Goal: Information Seeking & Learning: Find specific page/section

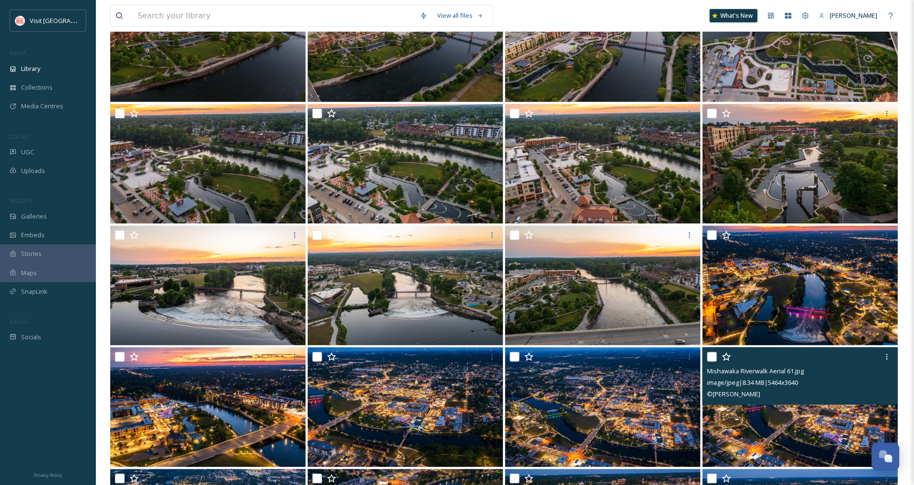
scroll to position [266, 0]
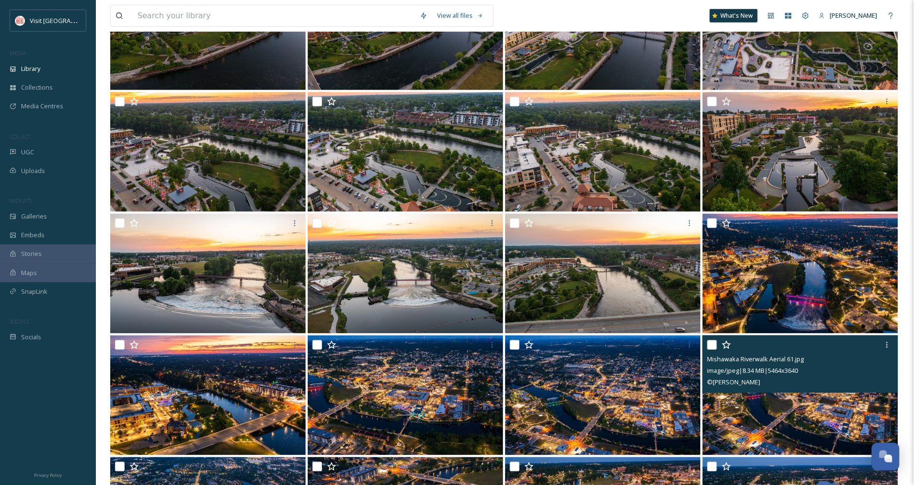
click at [703, 362] on div "Mishawaka Riverwalk Aerial 61.jpg image/jpeg | 8.34 MB | 5464 x 3640 © [PERSON_…" at bounding box center [801, 365] width 196 height 58
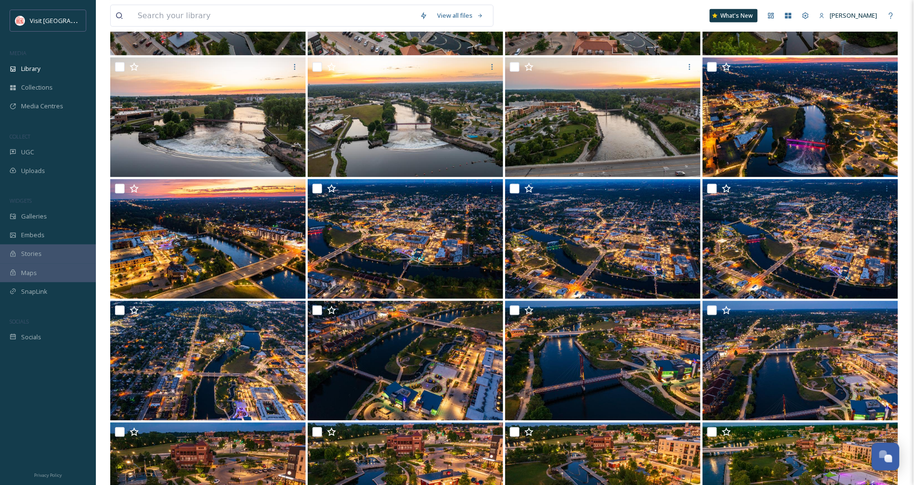
scroll to position [403, 0]
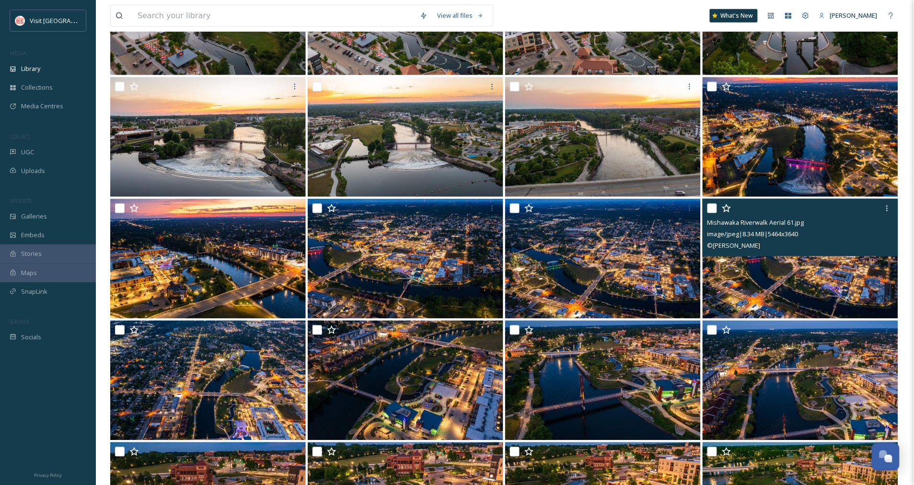
click at [795, 289] on img at bounding box center [801, 259] width 196 height 120
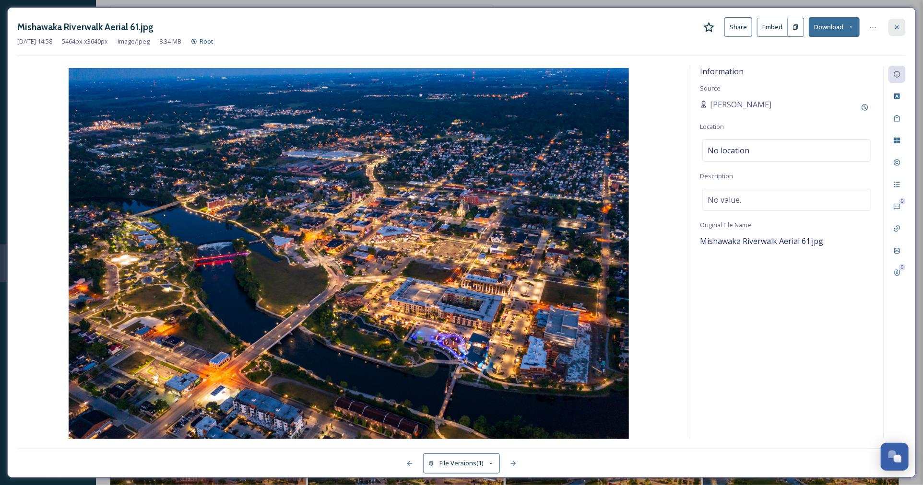
click at [899, 27] on icon at bounding box center [897, 27] width 8 height 8
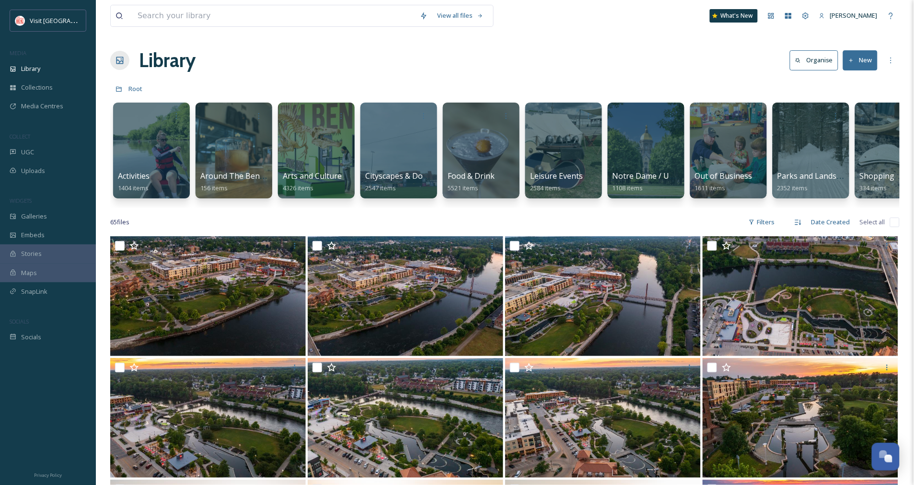
drag, startPoint x: 261, startPoint y: 56, endPoint x: 223, endPoint y: 15, distance: 55.3
click at [260, 56] on div "Library Organise New" at bounding box center [505, 60] width 790 height 29
click at [222, 15] on input at bounding box center [274, 15] width 282 height 21
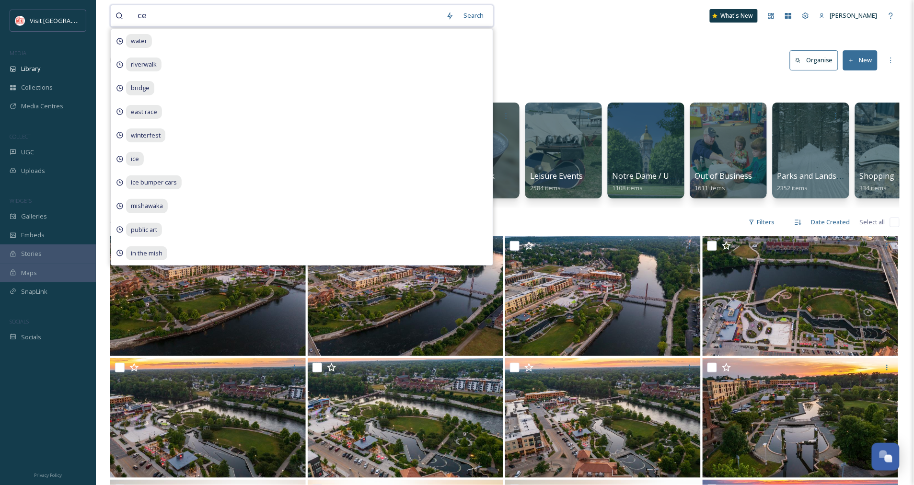
type input "c"
type input "sunset"
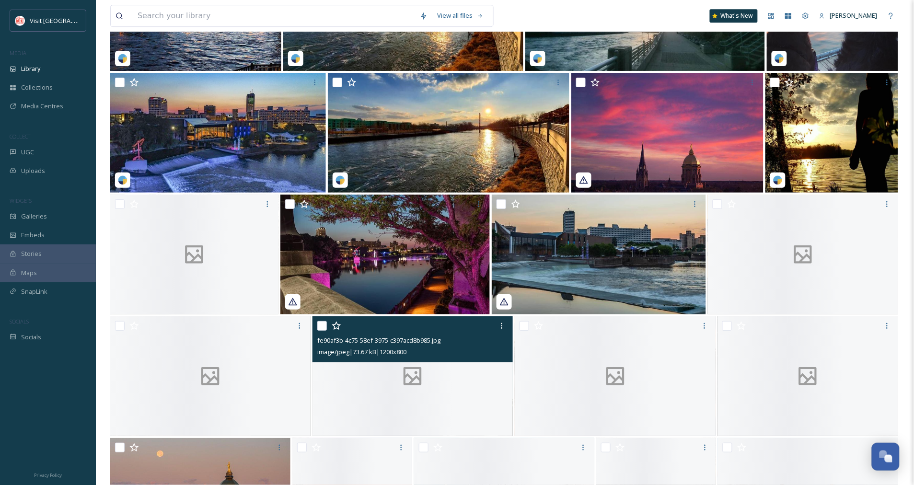
scroll to position [2137, 0]
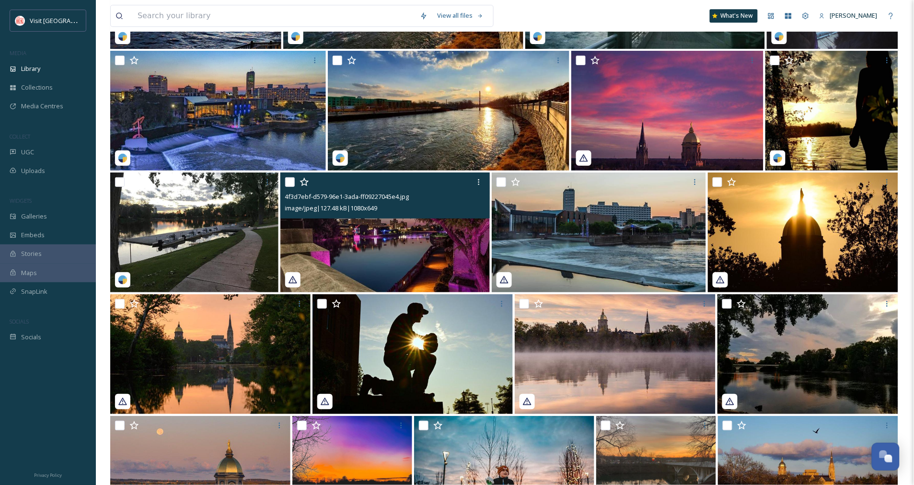
click at [390, 250] on img at bounding box center [386, 233] width 210 height 120
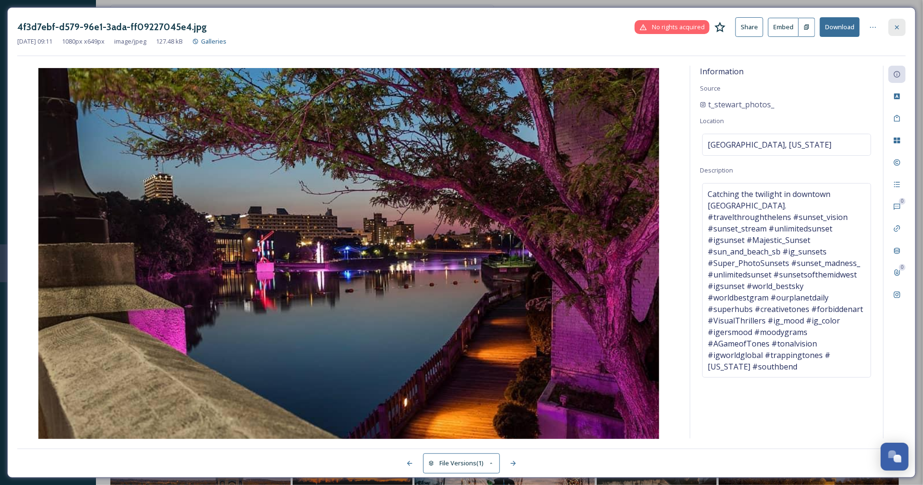
click at [895, 24] on icon at bounding box center [897, 27] width 8 height 8
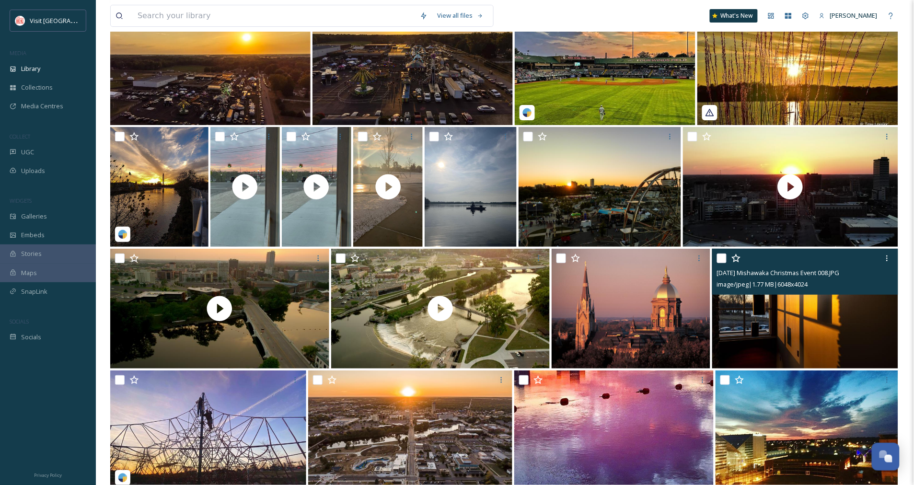
scroll to position [3576, 0]
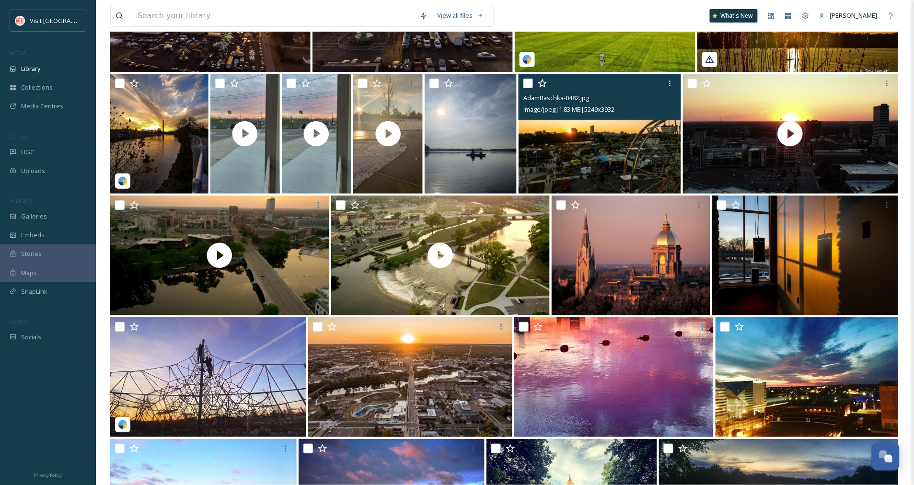
click at [586, 161] on img at bounding box center [600, 134] width 162 height 120
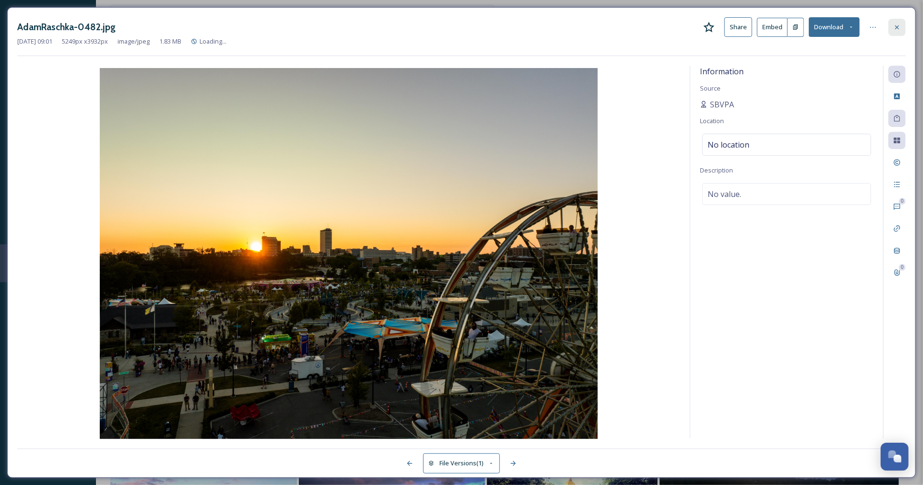
click at [900, 25] on icon at bounding box center [897, 27] width 8 height 8
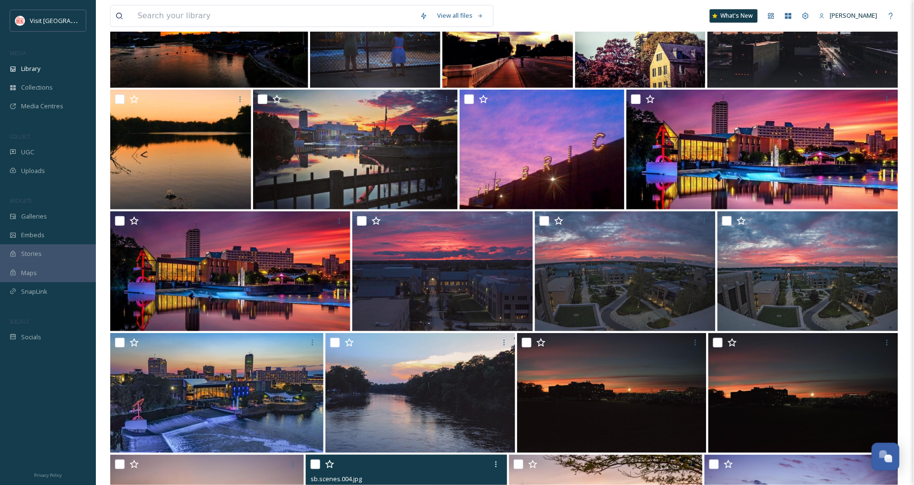
scroll to position [4385, 0]
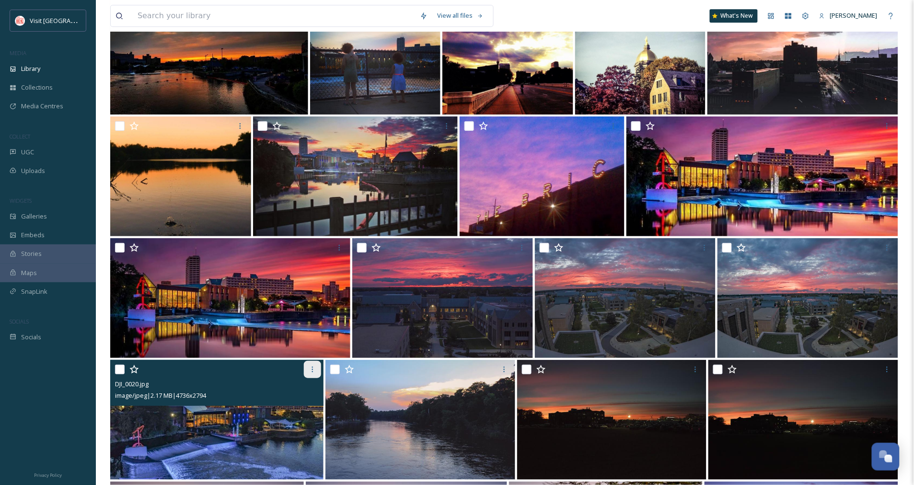
click at [309, 370] on icon at bounding box center [313, 370] width 8 height 8
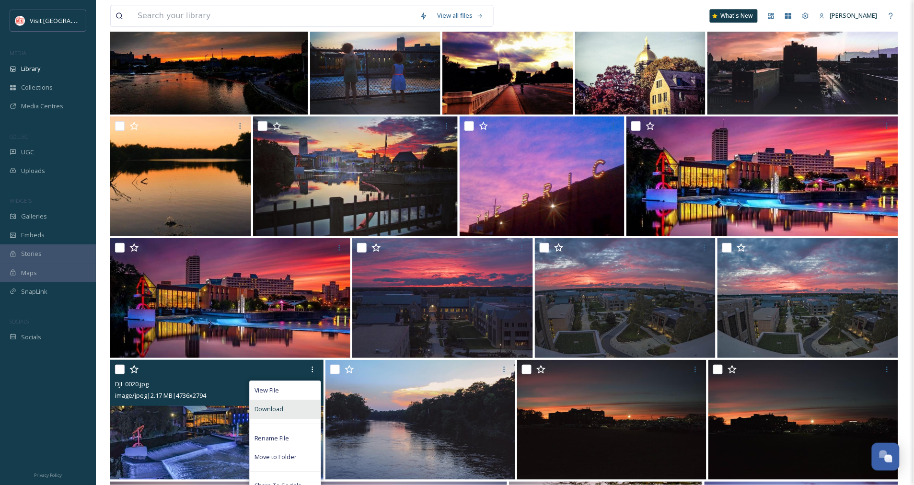
click at [272, 410] on span "Download" at bounding box center [269, 409] width 29 height 9
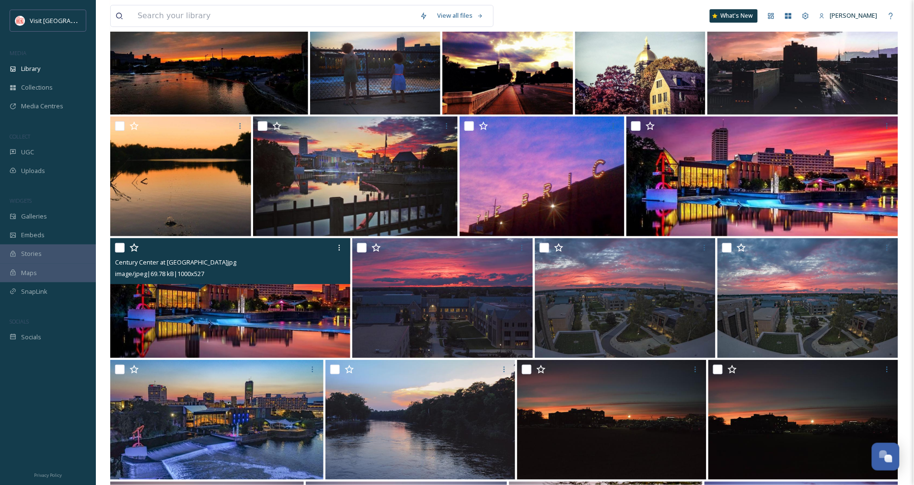
click at [232, 286] on img at bounding box center [230, 298] width 240 height 120
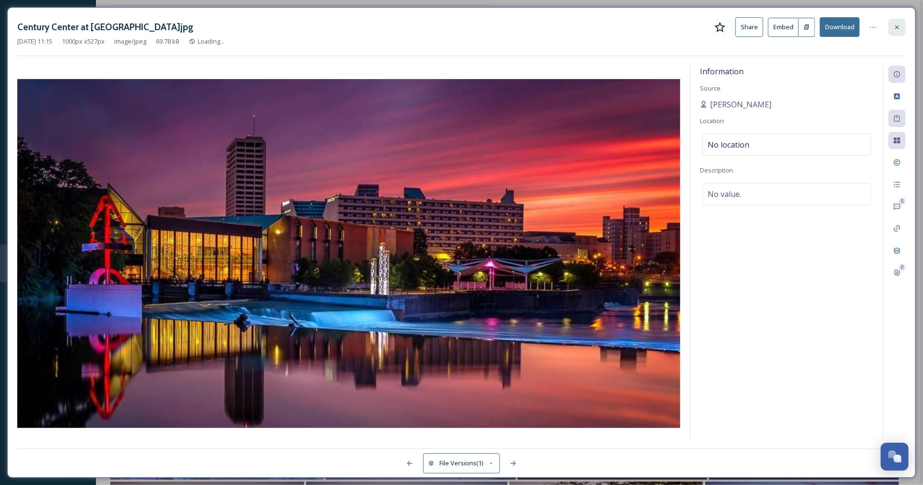
click at [895, 24] on icon at bounding box center [897, 27] width 8 height 8
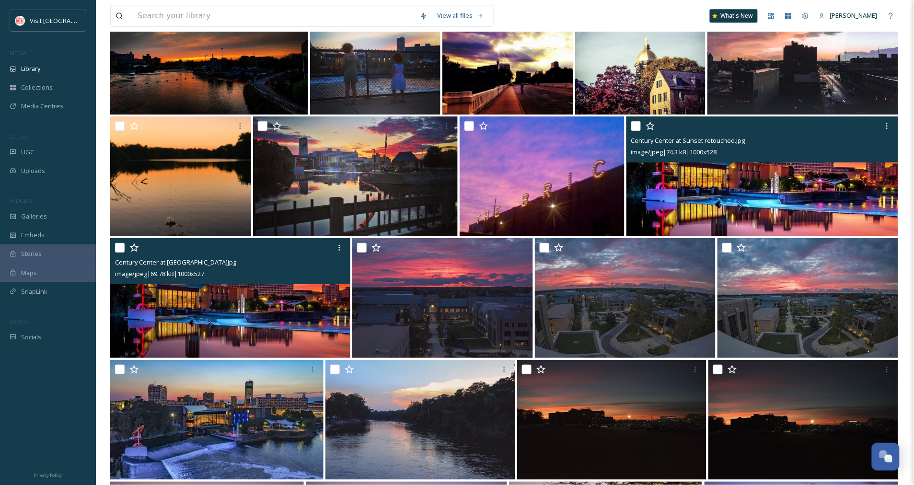
click at [761, 181] on img at bounding box center [763, 177] width 272 height 120
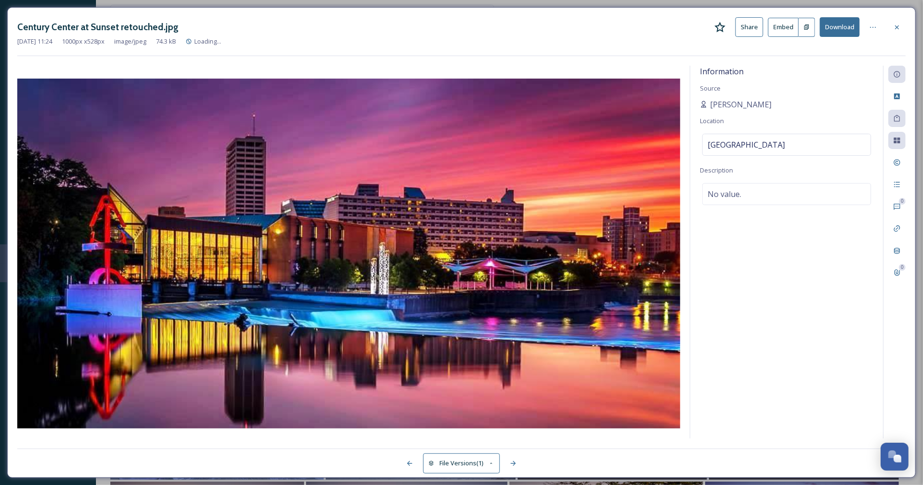
click at [894, 26] on icon at bounding box center [897, 27] width 8 height 8
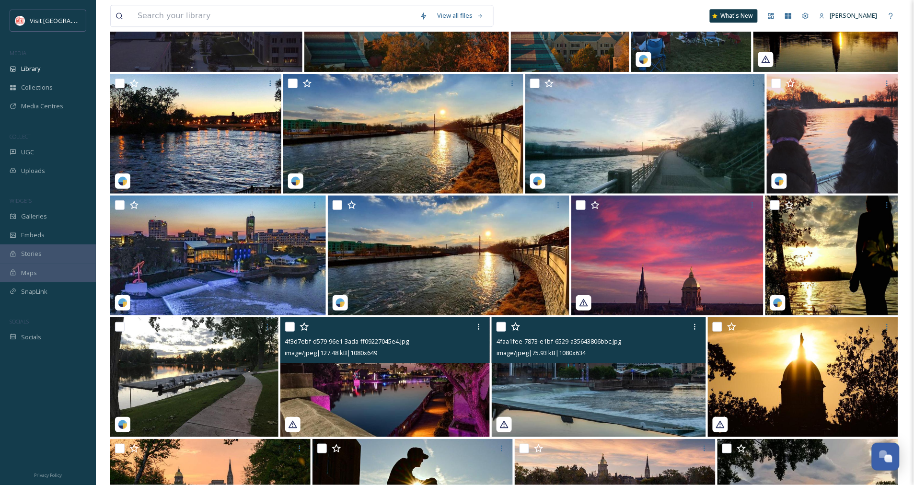
scroll to position [1988, 0]
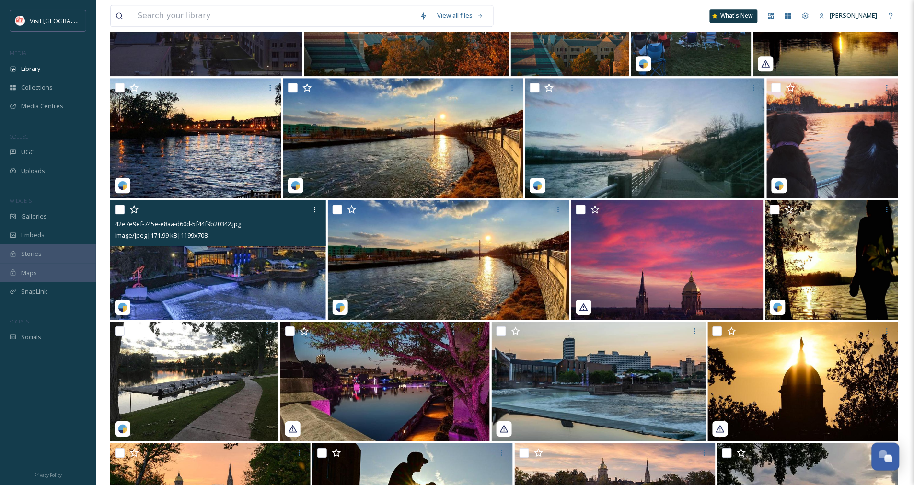
click at [244, 277] on img at bounding box center [218, 260] width 216 height 120
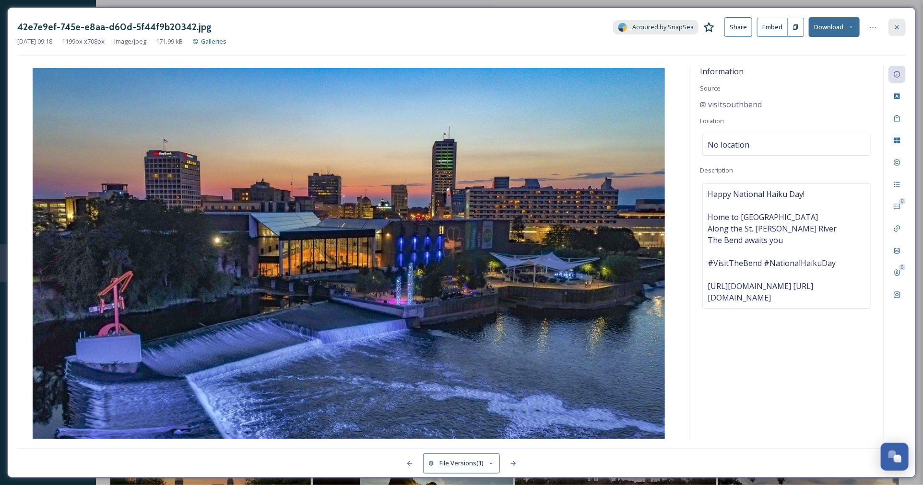
click at [899, 24] on icon at bounding box center [897, 27] width 8 height 8
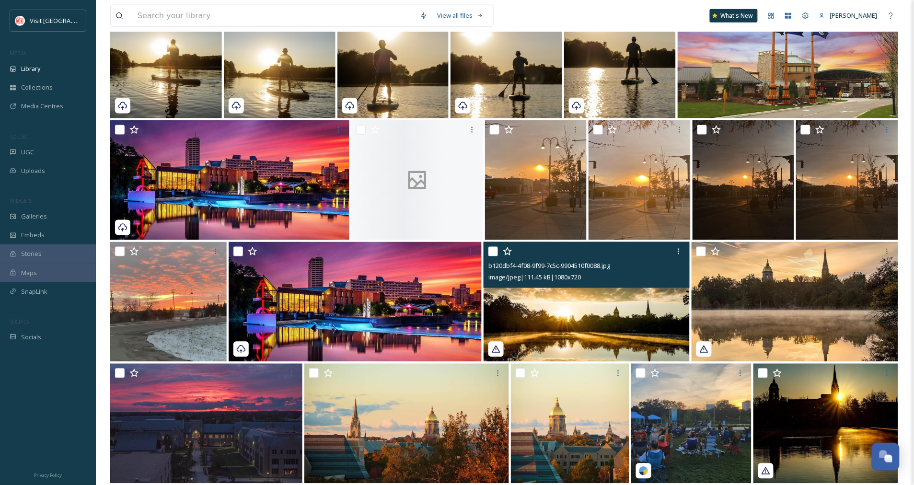
scroll to position [1562, 0]
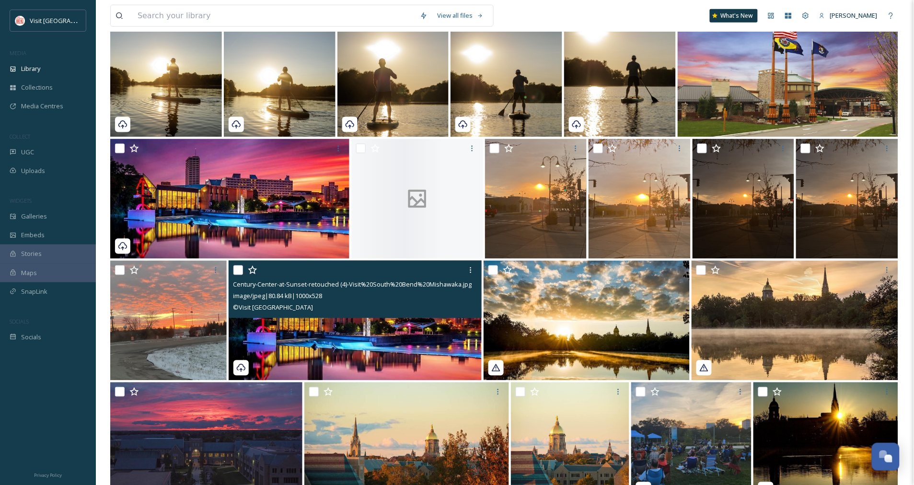
click at [391, 312] on div "© Visit [GEOGRAPHIC_DATA]" at bounding box center [357, 308] width 246 height 12
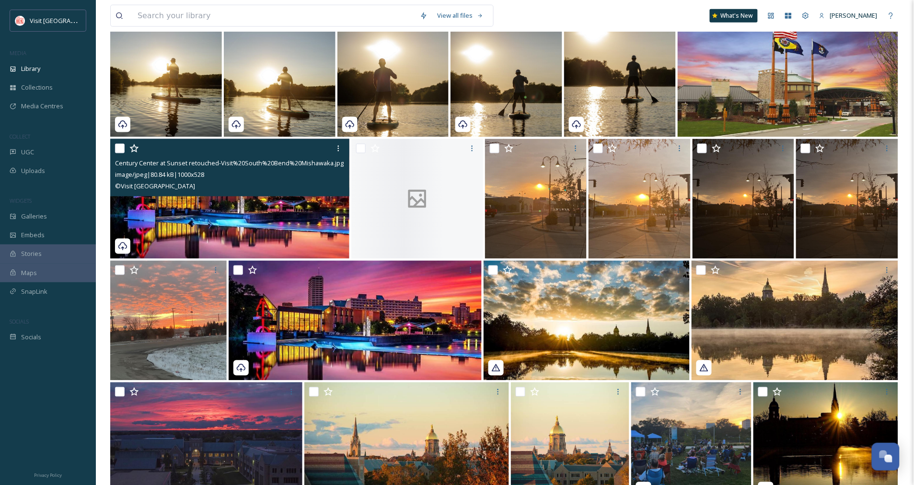
click at [261, 214] on img at bounding box center [229, 199] width 239 height 120
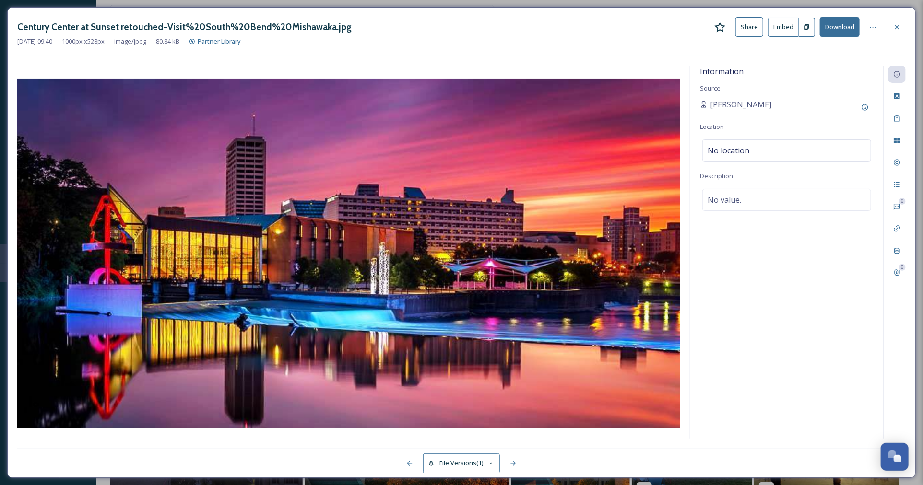
click at [838, 35] on button "Download" at bounding box center [839, 27] width 40 height 20
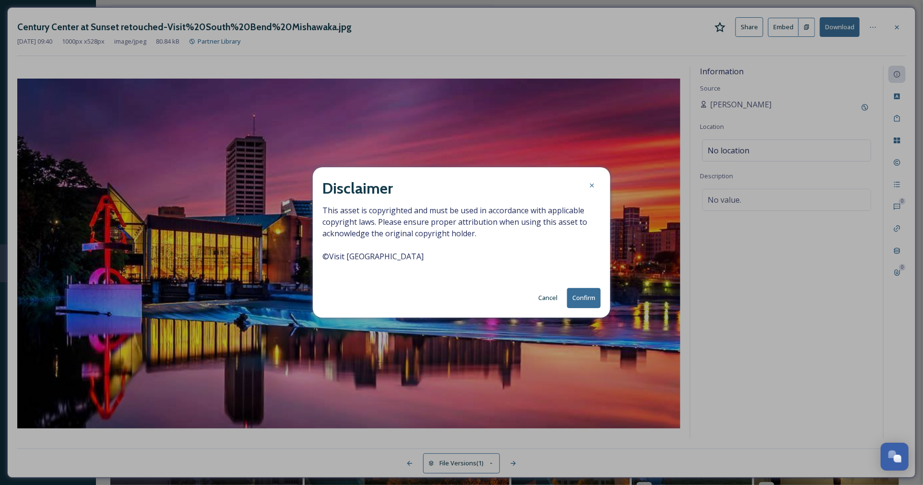
click at [585, 300] on button "Confirm" at bounding box center [584, 298] width 34 height 20
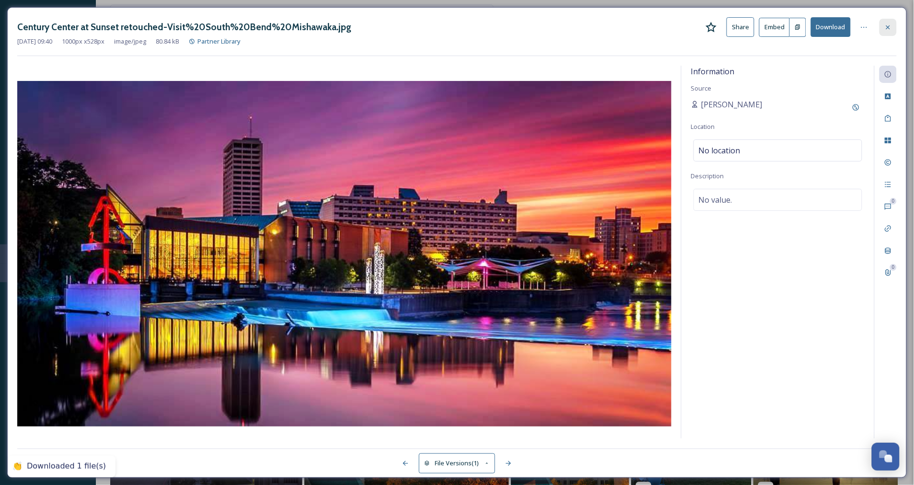
click at [891, 27] on icon at bounding box center [889, 27] width 8 height 8
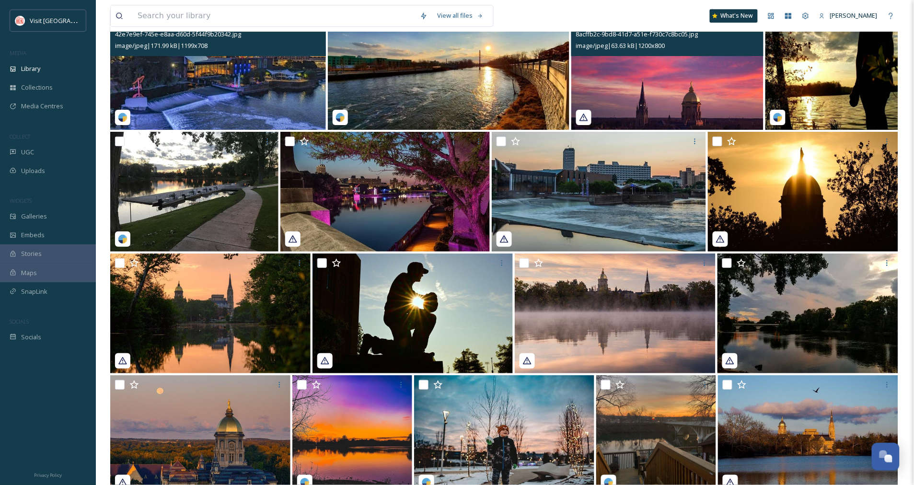
scroll to position [2184, 0]
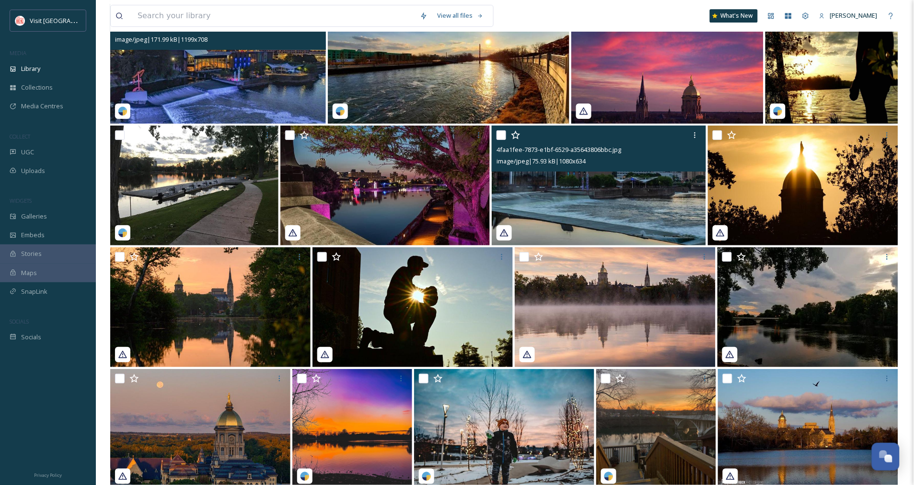
click at [611, 203] on img at bounding box center [599, 186] width 214 height 120
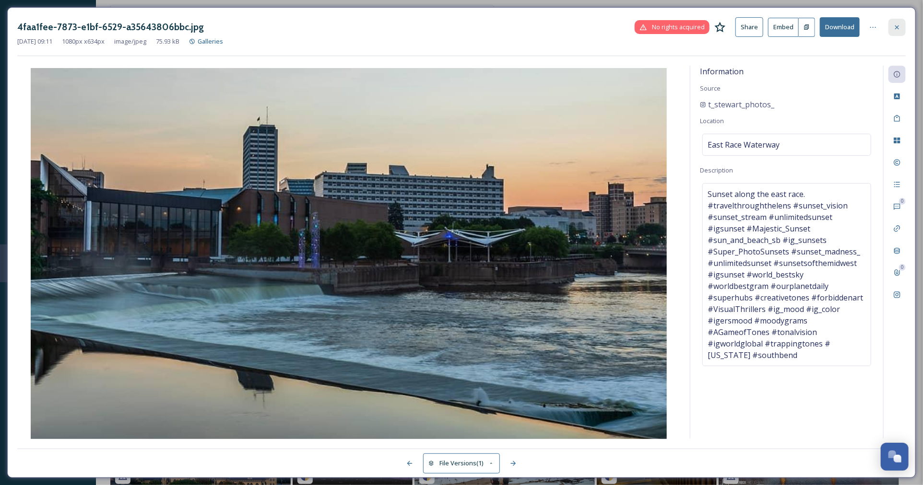
click at [895, 26] on icon at bounding box center [897, 27] width 8 height 8
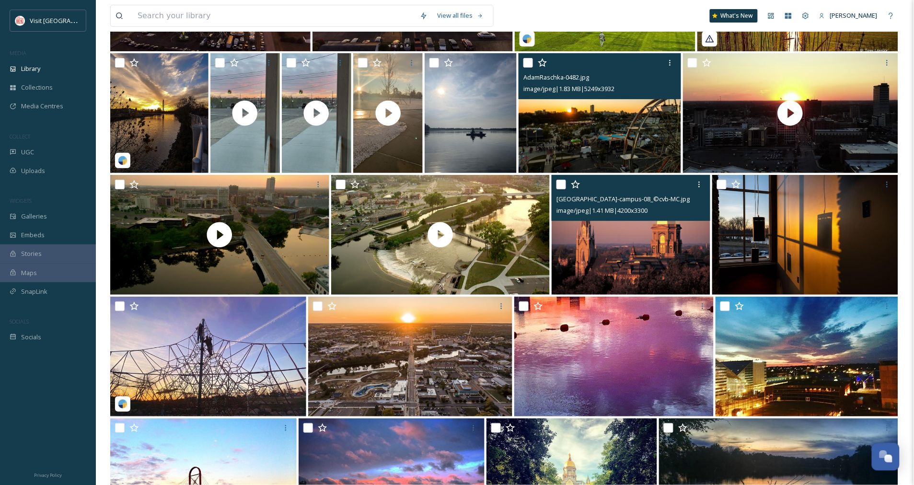
scroll to position [3623, 0]
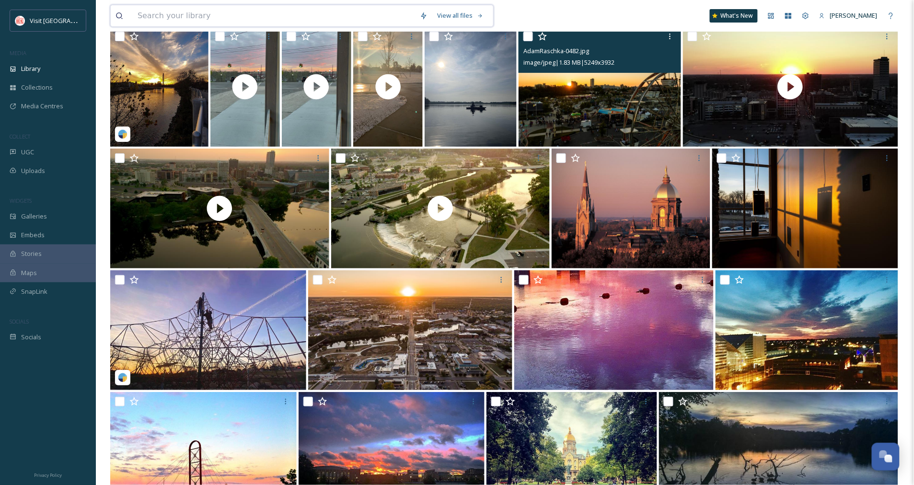
click at [230, 14] on input at bounding box center [274, 15] width 282 height 21
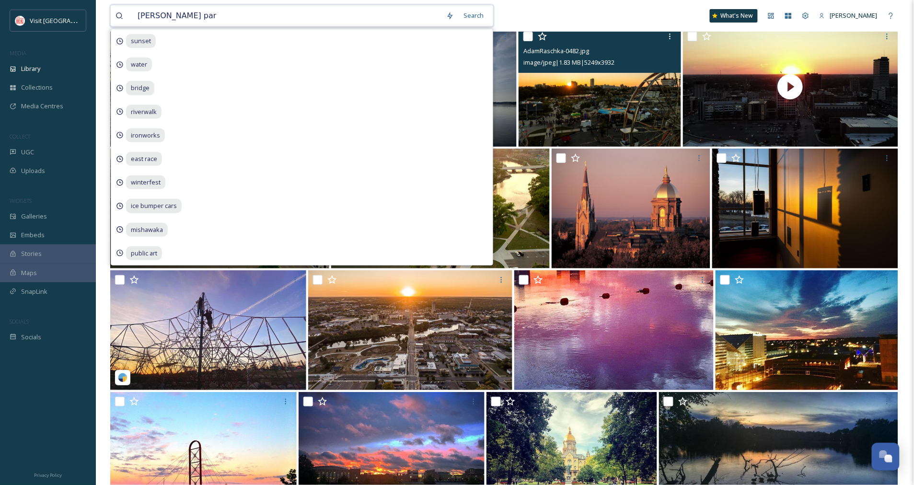
type input "[PERSON_NAME]"
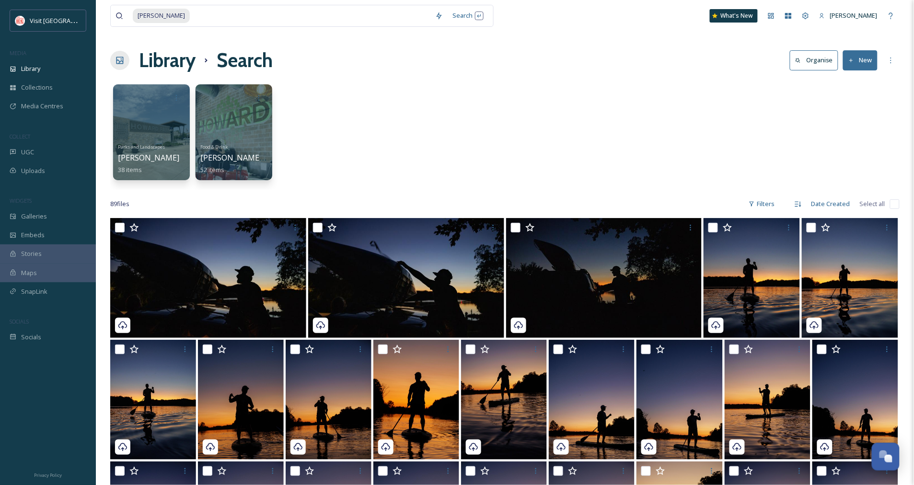
click at [600, 99] on div "Parks and Landscapes [PERSON_NAME] 38 items Food & Drink [PERSON_NAME][GEOGRAPH…" at bounding box center [505, 135] width 790 height 110
click at [157, 116] on div at bounding box center [151, 132] width 78 height 98
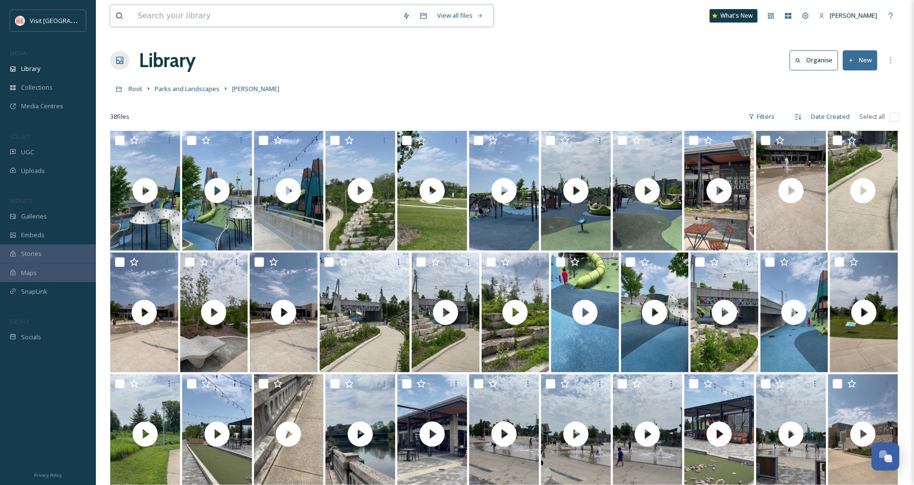
click at [151, 16] on input at bounding box center [265, 15] width 265 height 21
type input "aerial"
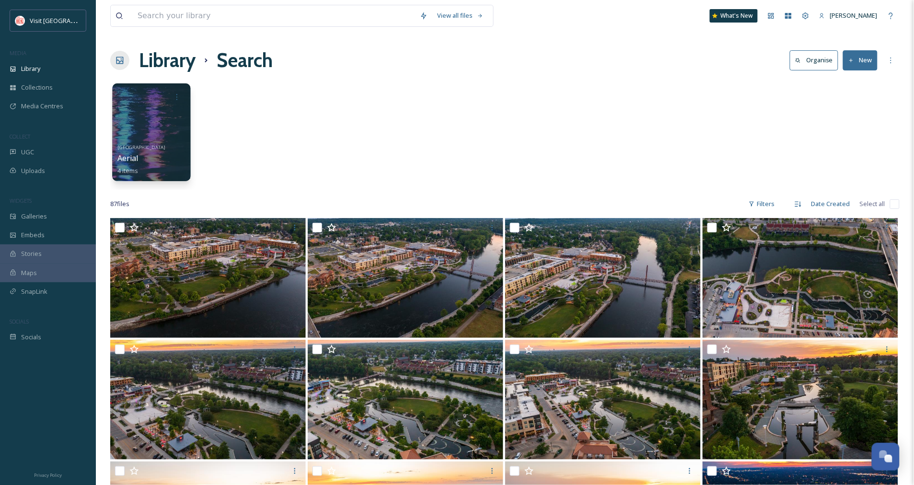
click at [169, 131] on div at bounding box center [151, 132] width 78 height 98
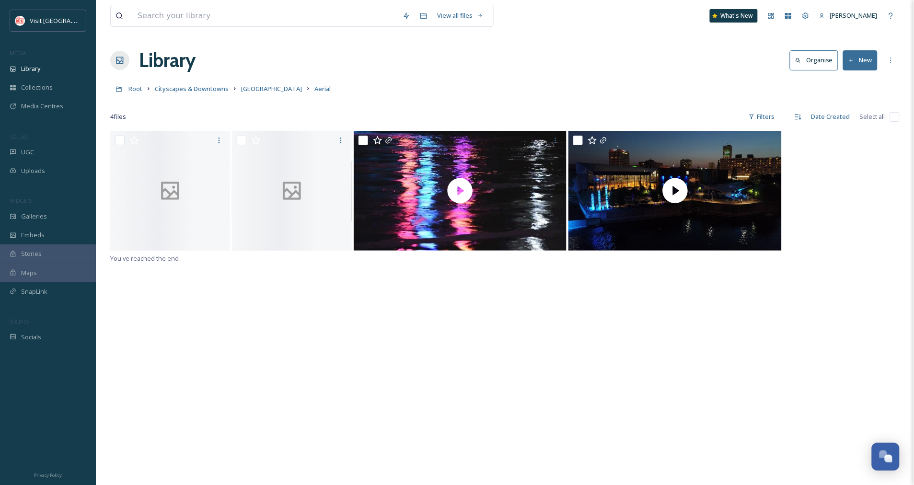
click at [658, 314] on div "You've reached the end" at bounding box center [505, 373] width 790 height 485
click at [630, 308] on div "Unlink You've reached the end" at bounding box center [505, 373] width 790 height 485
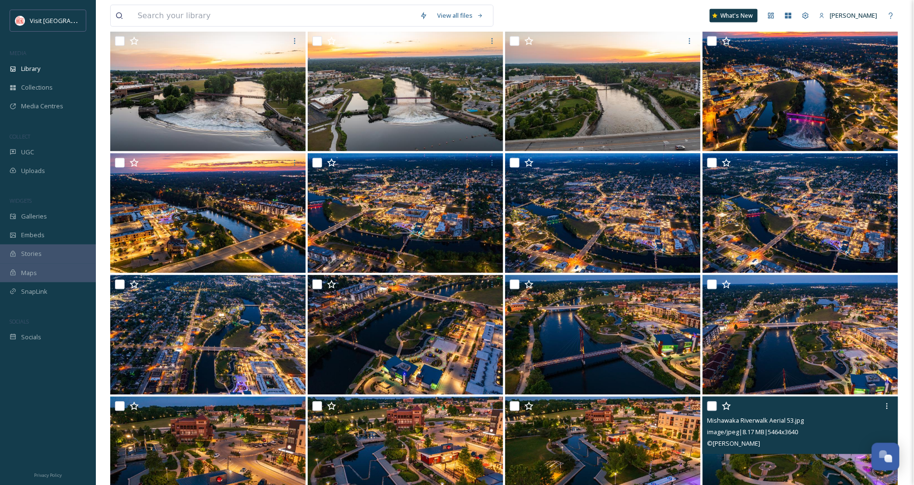
scroll to position [445, 0]
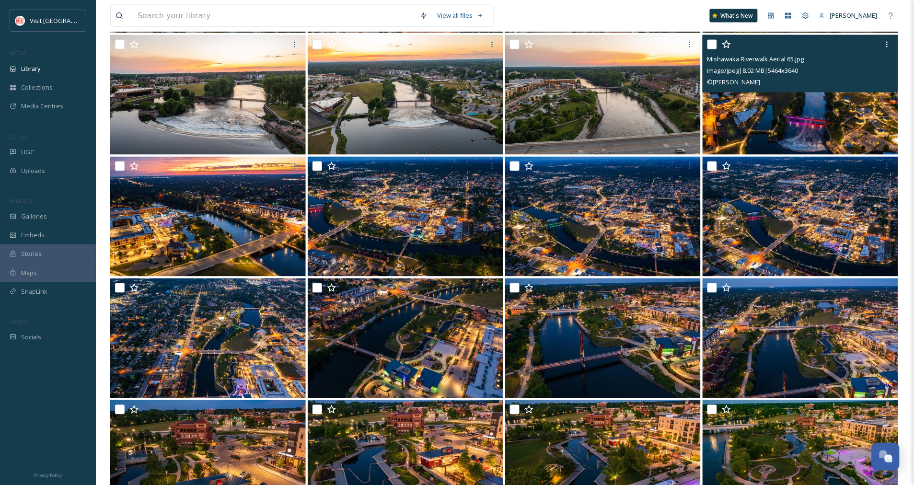
click at [827, 130] on img at bounding box center [801, 95] width 196 height 120
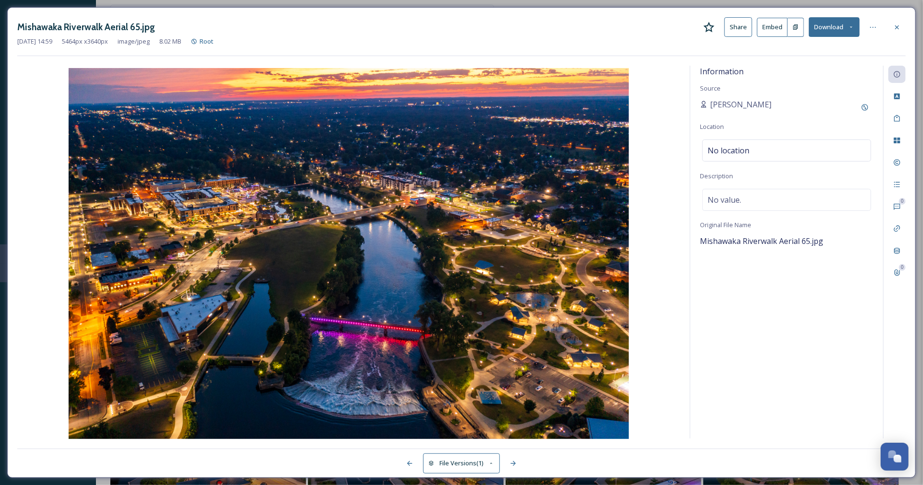
click at [715, 290] on div "Information Source Becca Alexander Location No location Description No value. O…" at bounding box center [786, 252] width 193 height 373
click at [898, 26] on icon at bounding box center [897, 27] width 8 height 8
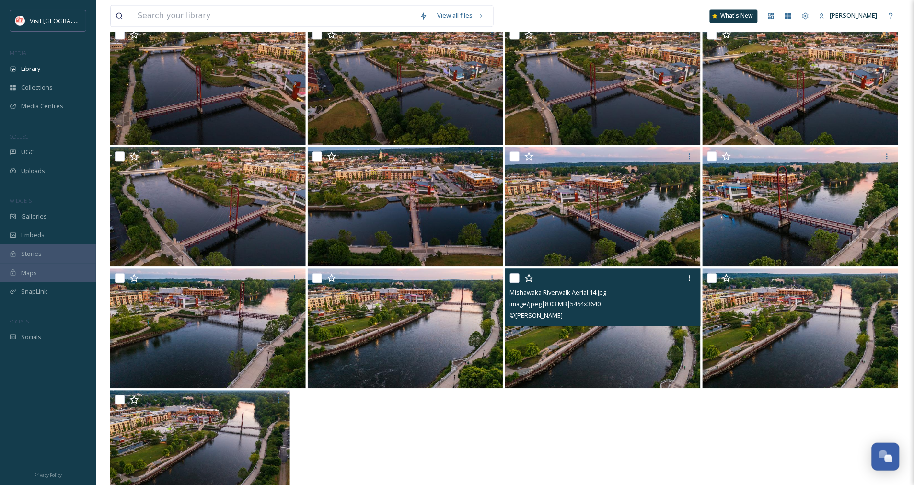
scroll to position [1841, 0]
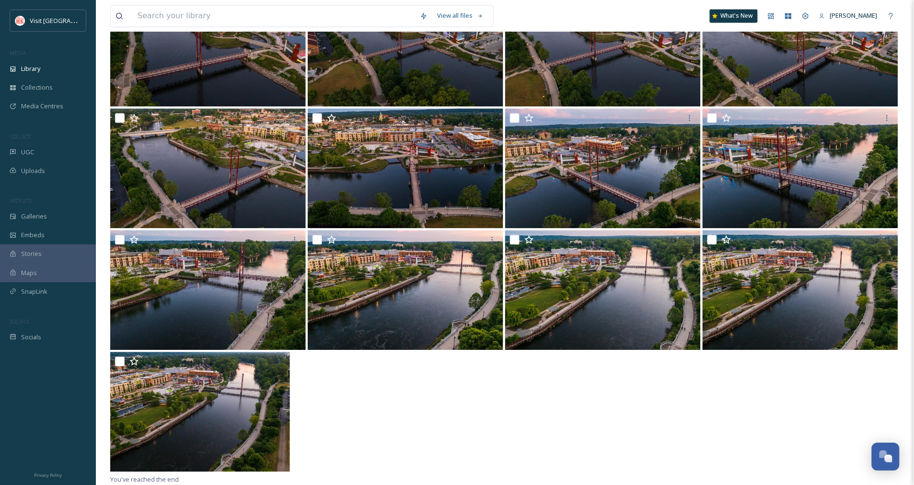
click at [570, 371] on div at bounding box center [505, 413] width 790 height 122
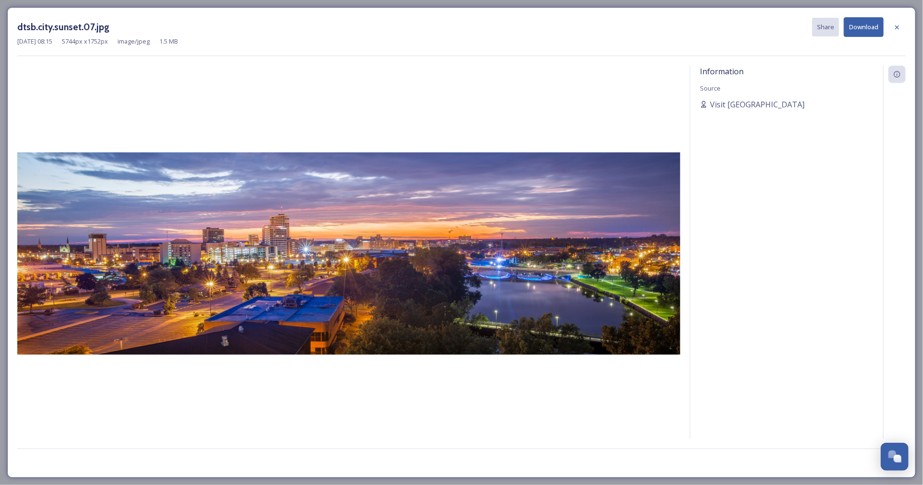
click at [620, 58] on div "dtsb.city.sunset.07.jpg Share Download Nov 09 2024 08:15 5744 px x 1752 px imag…" at bounding box center [461, 242] width 908 height 471
click at [898, 29] on icon at bounding box center [897, 27] width 8 height 8
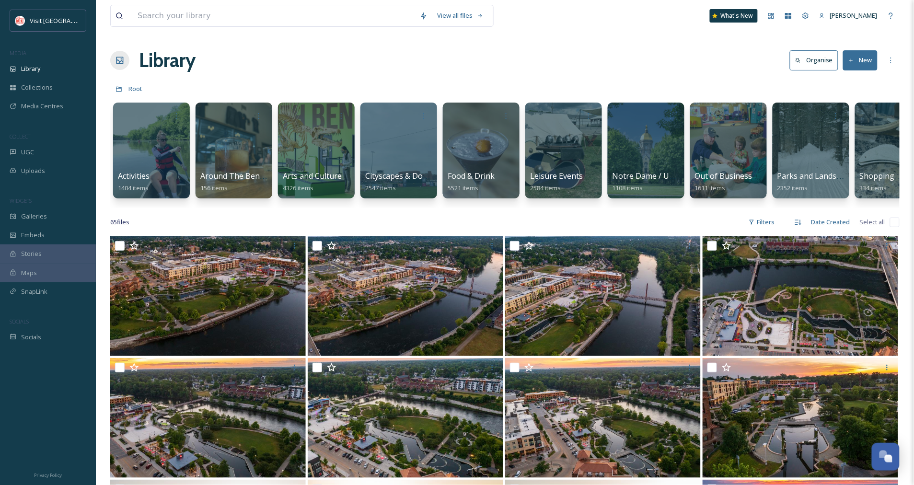
click at [565, 69] on div "Library Organise New" at bounding box center [505, 60] width 790 height 29
